Goal: Task Accomplishment & Management: Use online tool/utility

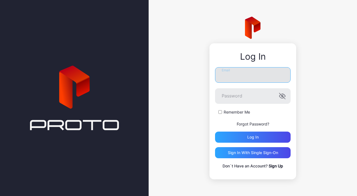
click at [265, 75] on input "Email" at bounding box center [253, 75] width 76 height 16
type input "**********"
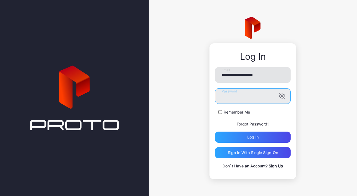
click at [215, 132] on button "Log in" at bounding box center [253, 137] width 76 height 11
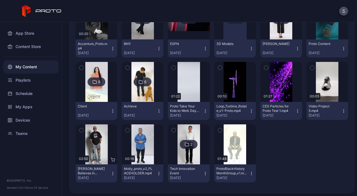
scroll to position [103, 0]
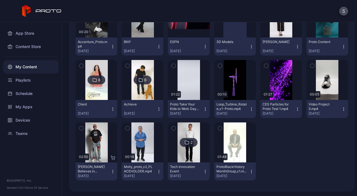
click at [139, 78] on icon at bounding box center [141, 79] width 4 height 3
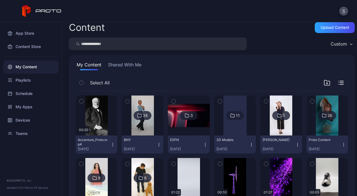
scroll to position [2, 0]
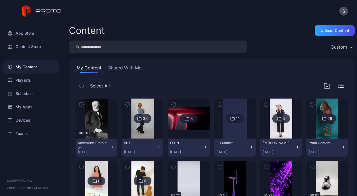
click at [143, 118] on div "38" at bounding box center [145, 118] width 5 height 5
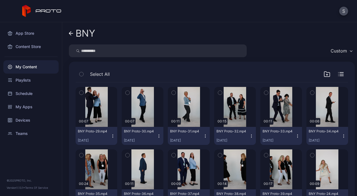
click at [69, 33] on icon at bounding box center [70, 33] width 2 height 4
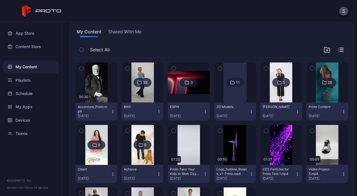
scroll to position [38, 0]
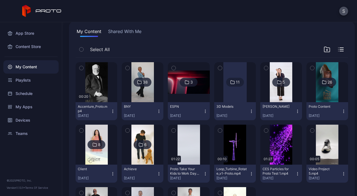
click at [323, 81] on icon at bounding box center [325, 82] width 4 height 3
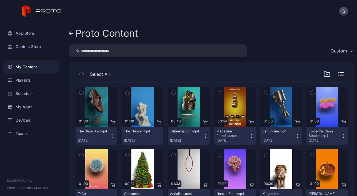
click at [73, 34] on icon at bounding box center [71, 33] width 4 height 5
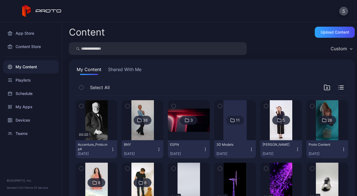
scroll to position [38, 0]
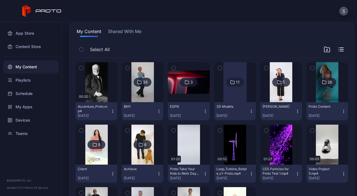
click at [126, 31] on button "Shared With Me" at bounding box center [125, 32] width 36 height 9
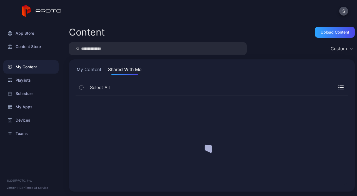
scroll to position [0, 0]
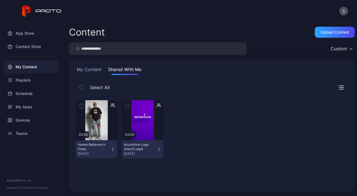
click at [92, 69] on button "My Content" at bounding box center [89, 70] width 27 height 9
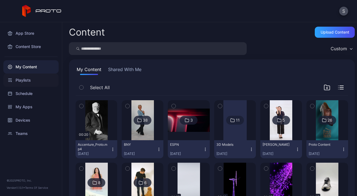
click at [22, 82] on div "Playlists" at bounding box center [30, 80] width 55 height 13
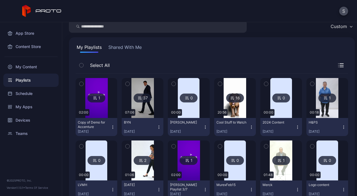
scroll to position [19, 0]
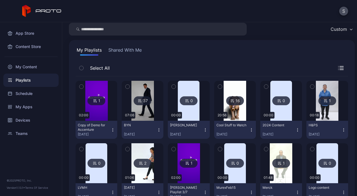
click at [230, 98] on icon at bounding box center [232, 101] width 4 height 7
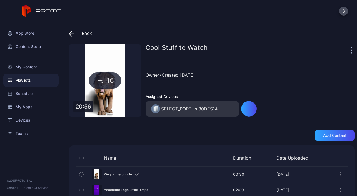
click at [73, 34] on icon at bounding box center [71, 34] width 5 height 0
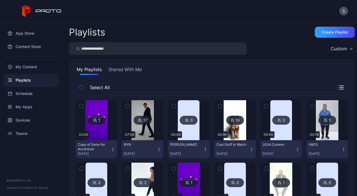
click at [119, 69] on button "Shared With Me" at bounding box center [125, 70] width 36 height 9
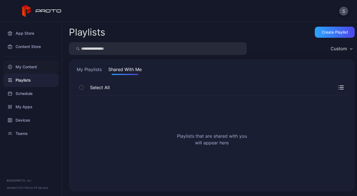
click at [24, 68] on div "My Content" at bounding box center [30, 66] width 55 height 13
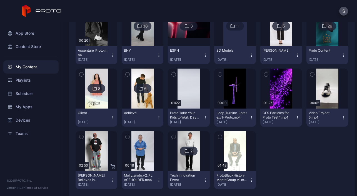
scroll to position [103, 0]
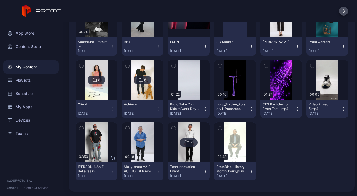
click at [190, 142] on div "2" at bounding box center [191, 142] width 2 height 5
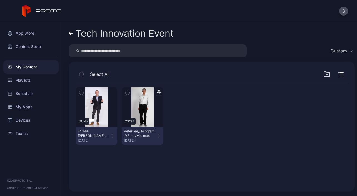
click at [157, 136] on icon "button" at bounding box center [159, 136] width 4 height 4
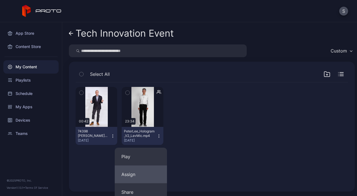
click at [138, 174] on button "Assign" at bounding box center [141, 175] width 52 height 18
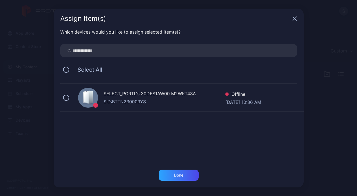
click at [294, 19] on icon "button" at bounding box center [295, 18] width 4 height 4
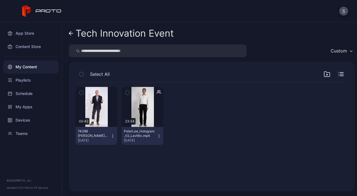
click at [157, 135] on icon "button" at bounding box center [159, 136] width 4 height 4
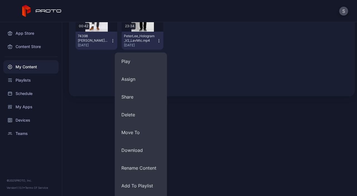
scroll to position [100, 0]
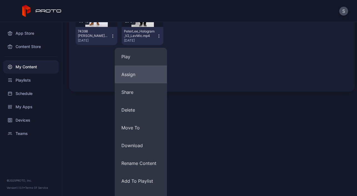
click at [135, 73] on button "Assign" at bounding box center [141, 75] width 52 height 18
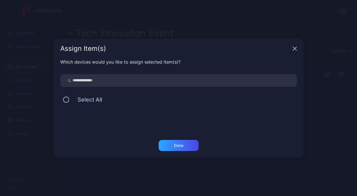
scroll to position [0, 0]
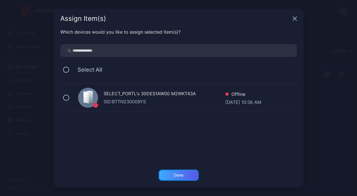
click at [175, 174] on div "Done" at bounding box center [178, 175] width 9 height 4
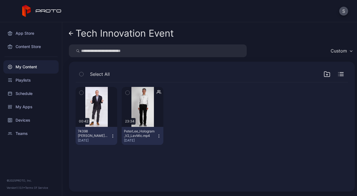
click at [159, 137] on icon "button" at bounding box center [159, 137] width 0 height 0
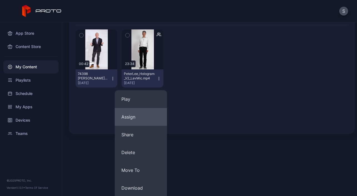
scroll to position [65, 0]
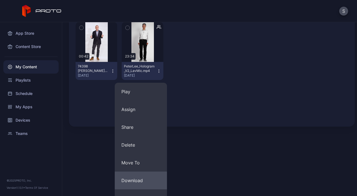
click at [143, 181] on button "Download" at bounding box center [141, 181] width 52 height 18
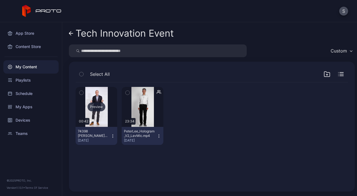
click at [94, 106] on div "Preview" at bounding box center [97, 107] width 18 height 9
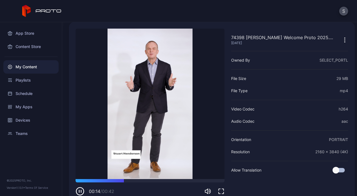
scroll to position [28, 0]
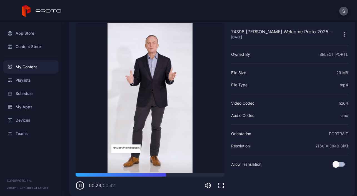
click at [80, 186] on icon "button" at bounding box center [80, 185] width 9 height 9
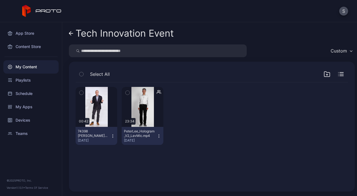
click at [157, 135] on icon "button" at bounding box center [159, 136] width 4 height 4
click at [199, 121] on div at bounding box center [189, 116] width 42 height 58
click at [157, 135] on icon "button" at bounding box center [159, 136] width 4 height 4
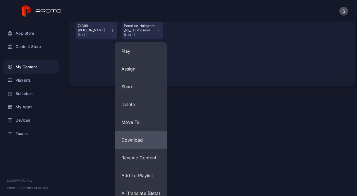
scroll to position [112, 0]
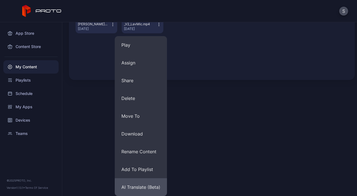
click at [144, 185] on button "AI Translate (Beta)" at bounding box center [141, 187] width 52 height 18
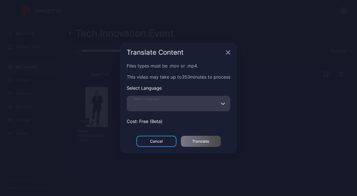
click at [212, 109] on input "Select Language" at bounding box center [179, 104] width 104 height 16
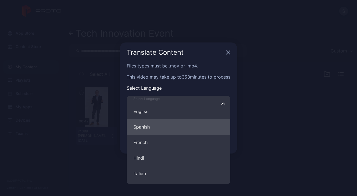
scroll to position [12, 0]
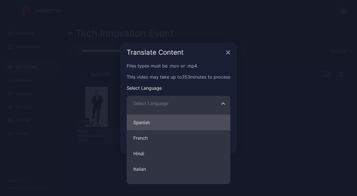
click at [178, 126] on button "Spanish" at bounding box center [179, 123] width 104 height 16
type input "*******"
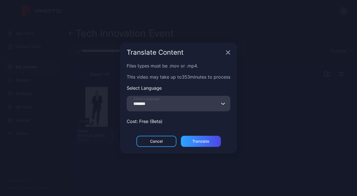
click at [229, 52] on icon "button" at bounding box center [228, 53] width 4 height 4
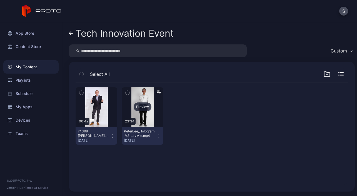
click at [144, 103] on div "Preview" at bounding box center [143, 107] width 18 height 9
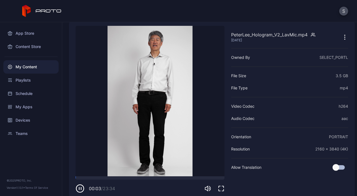
scroll to position [26, 0]
click at [85, 179] on div at bounding box center [150, 177] width 149 height 3
click at [80, 189] on icon "button" at bounding box center [80, 188] width 9 height 9
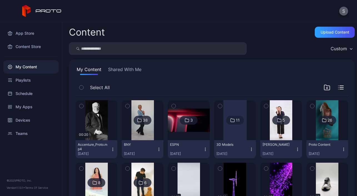
click at [344, 11] on button "S" at bounding box center [343, 11] width 9 height 9
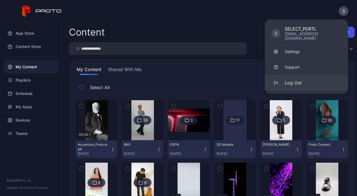
click at [296, 79] on div "Log Out" at bounding box center [293, 82] width 17 height 7
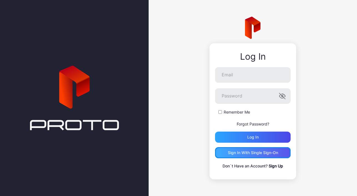
click at [252, 154] on div "Sign in With Single Sign-On" at bounding box center [253, 153] width 50 height 4
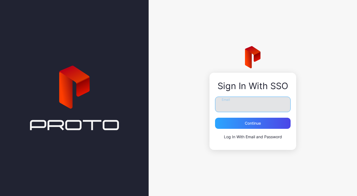
click at [251, 106] on input "Email" at bounding box center [253, 105] width 76 height 16
type input "**********"
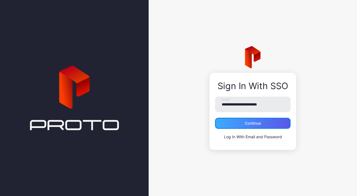
click at [246, 124] on div "Continue" at bounding box center [253, 123] width 16 height 4
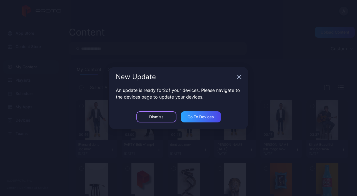
click at [158, 117] on div "Dismiss" at bounding box center [156, 117] width 14 height 4
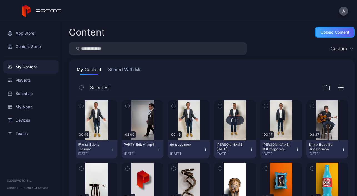
click at [326, 30] on div "Upload Content" at bounding box center [335, 32] width 29 height 4
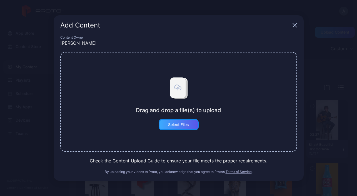
click at [175, 125] on div "Select Files" at bounding box center [178, 125] width 21 height 4
